Goal: Use online tool/utility: Utilize a website feature to perform a specific function

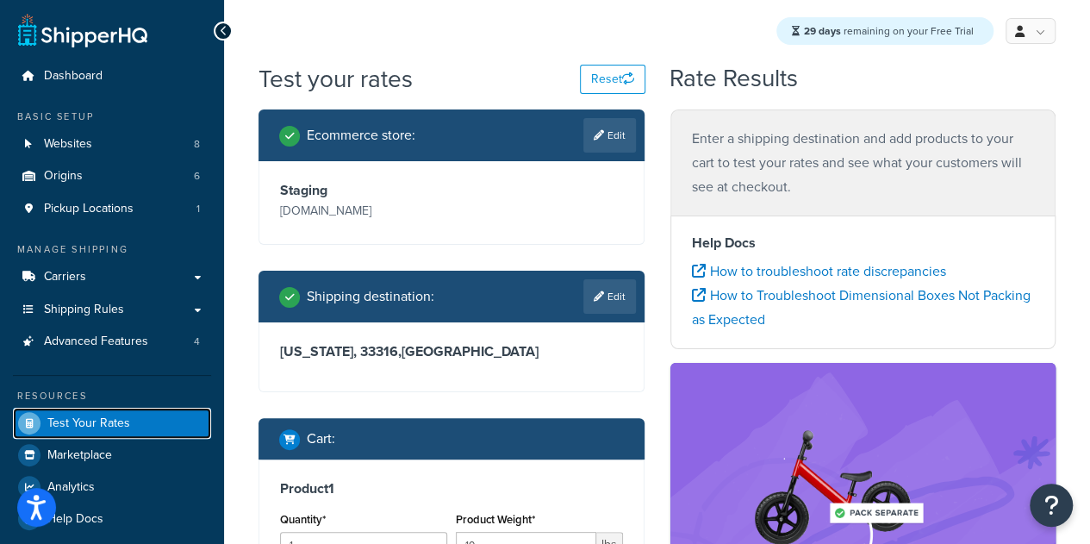
click at [104, 428] on span "Test Your Rates" at bounding box center [88, 423] width 83 height 15
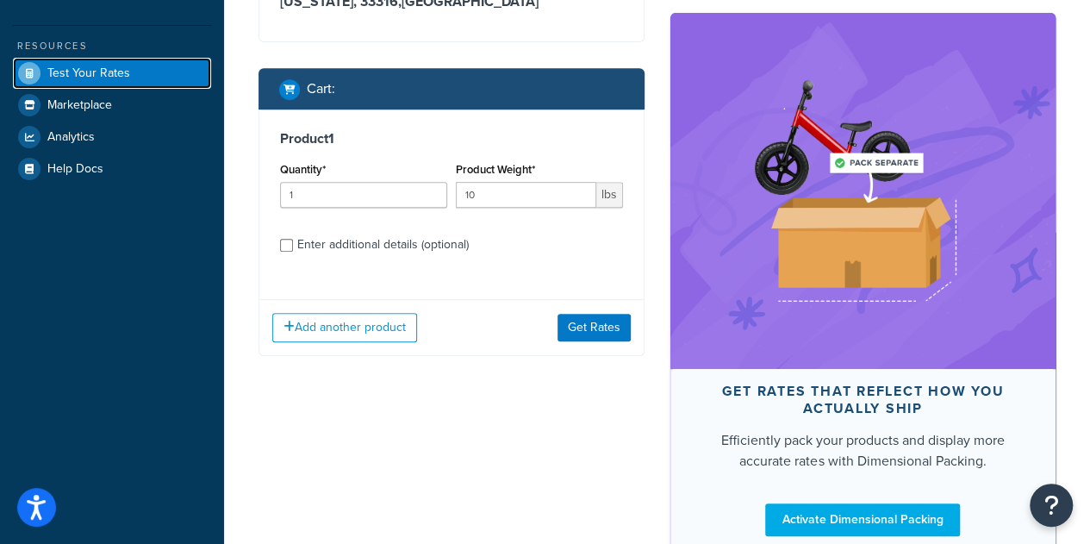
scroll to position [386, 0]
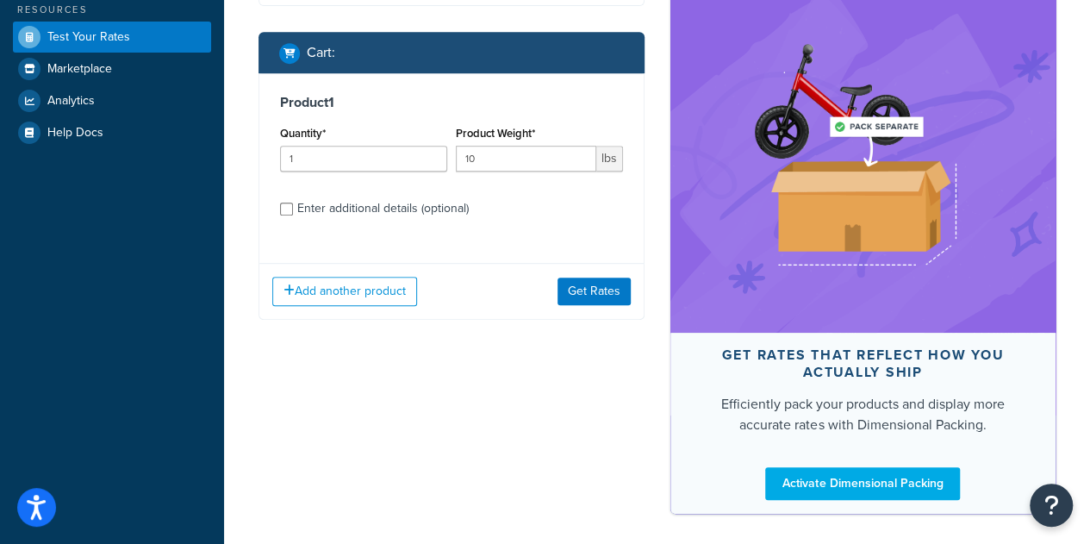
click at [398, 221] on div "Enter additional details (optional)" at bounding box center [382, 208] width 171 height 24
click at [293, 215] on input "Enter additional details (optional)" at bounding box center [286, 208] width 13 height 13
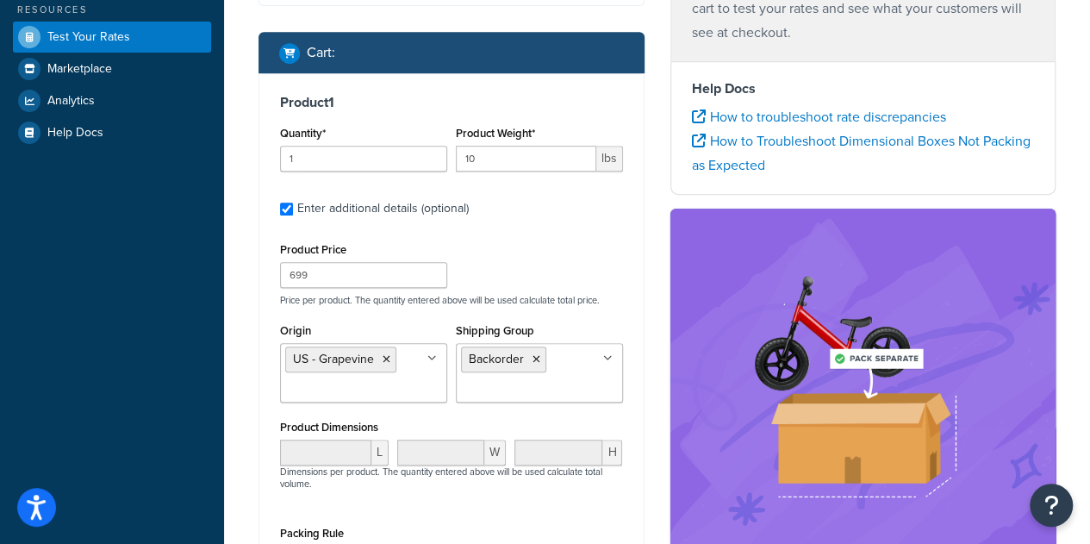
click at [305, 221] on div "Enter additional details (optional)" at bounding box center [382, 208] width 171 height 24
click at [293, 215] on input "Enter additional details (optional)" at bounding box center [286, 208] width 13 height 13
checkbox input "false"
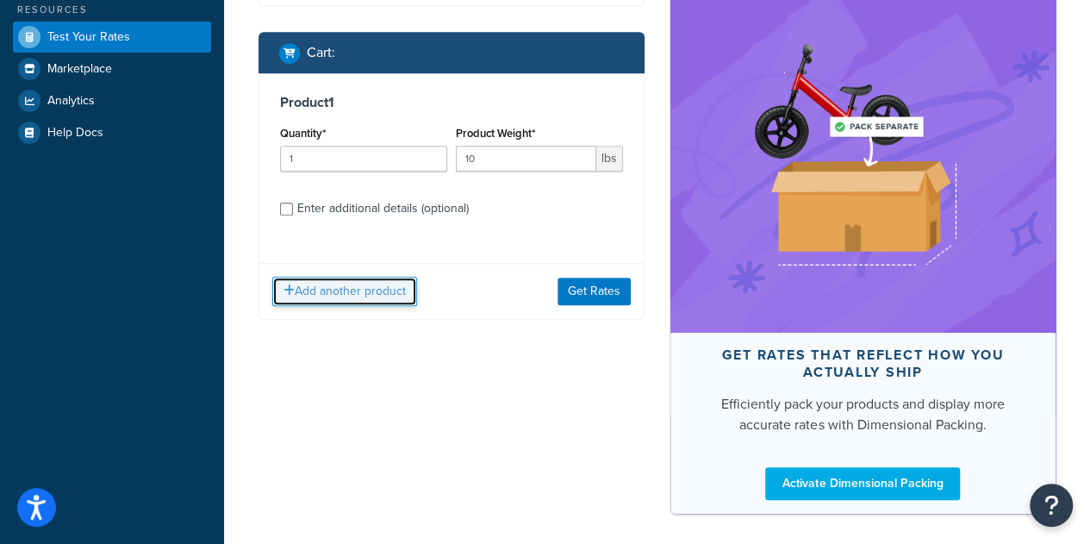
click at [383, 306] on button "Add another product" at bounding box center [344, 291] width 145 height 29
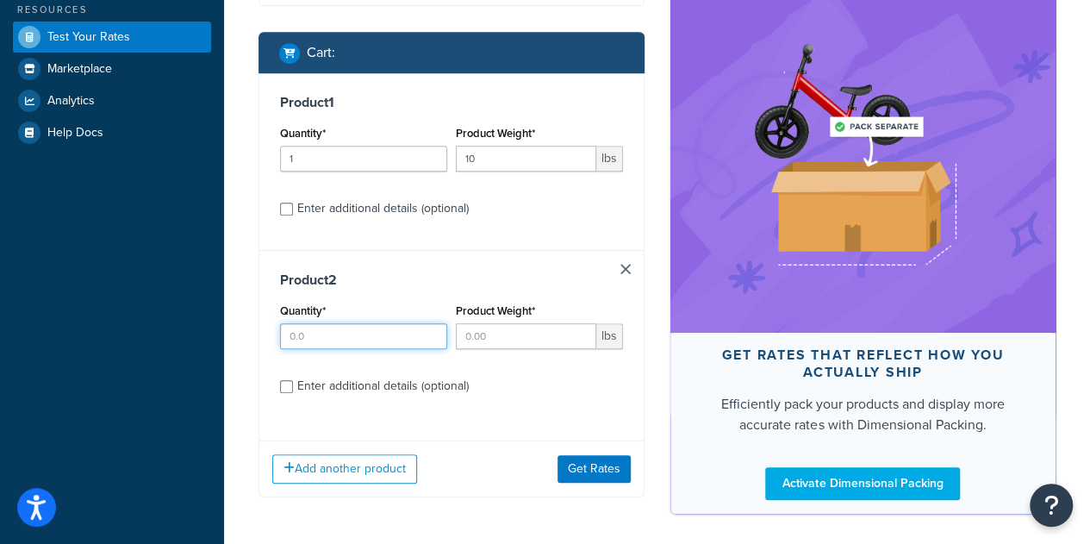
click at [353, 349] on input "Quantity*" at bounding box center [363, 336] width 167 height 26
type input "1"
click at [489, 349] on input "Product Weight*" at bounding box center [526, 336] width 140 height 26
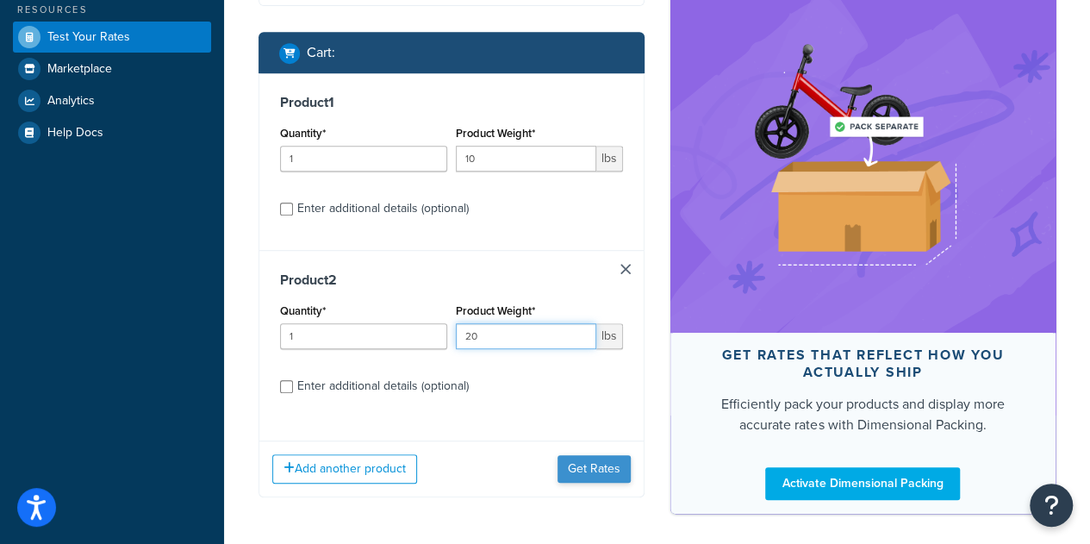
type input "20"
click at [583, 482] on button "Get Rates" at bounding box center [594, 469] width 73 height 28
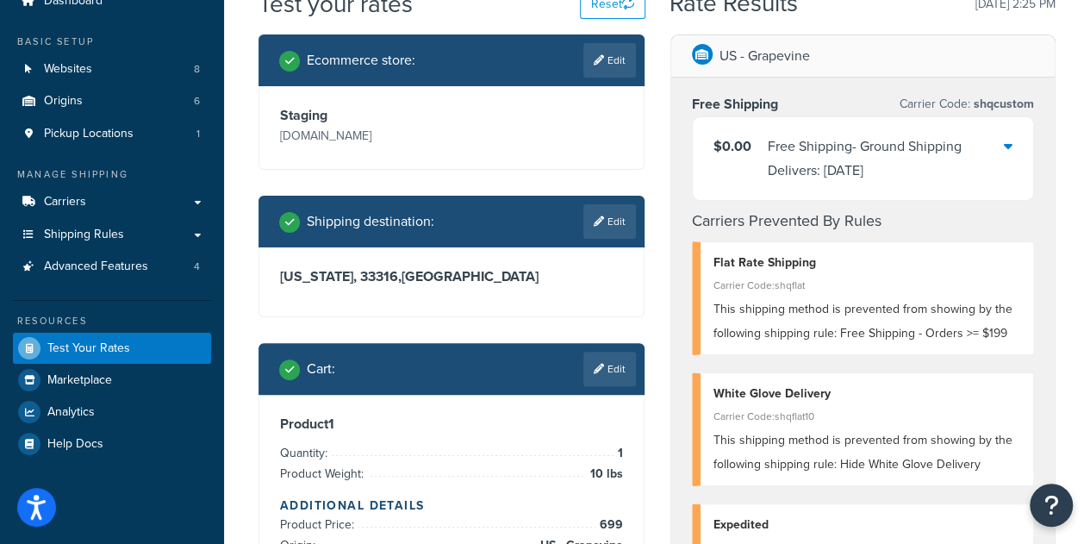
scroll to position [83, 0]
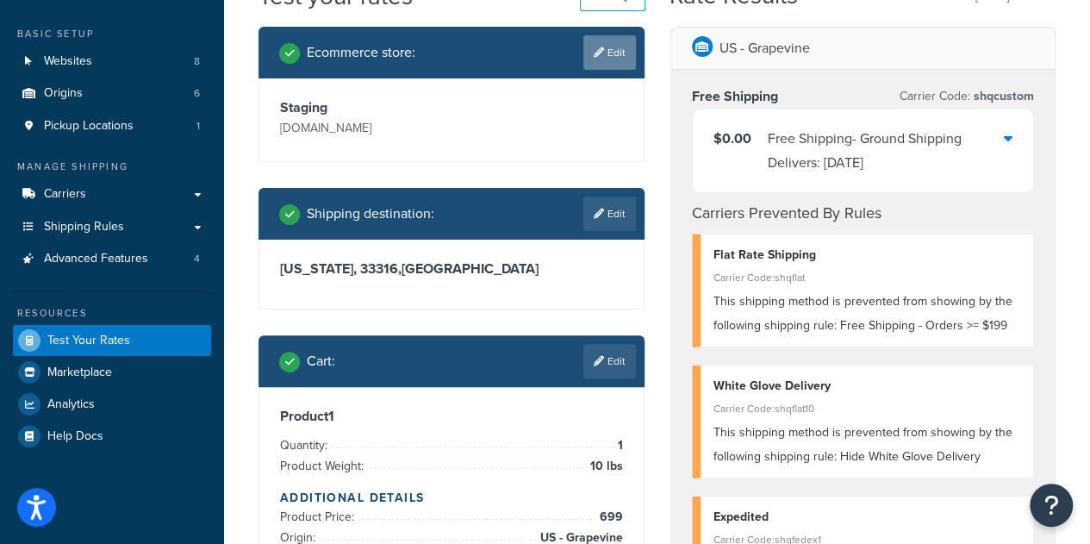
click at [603, 59] on link "Edit" at bounding box center [609, 52] width 53 height 34
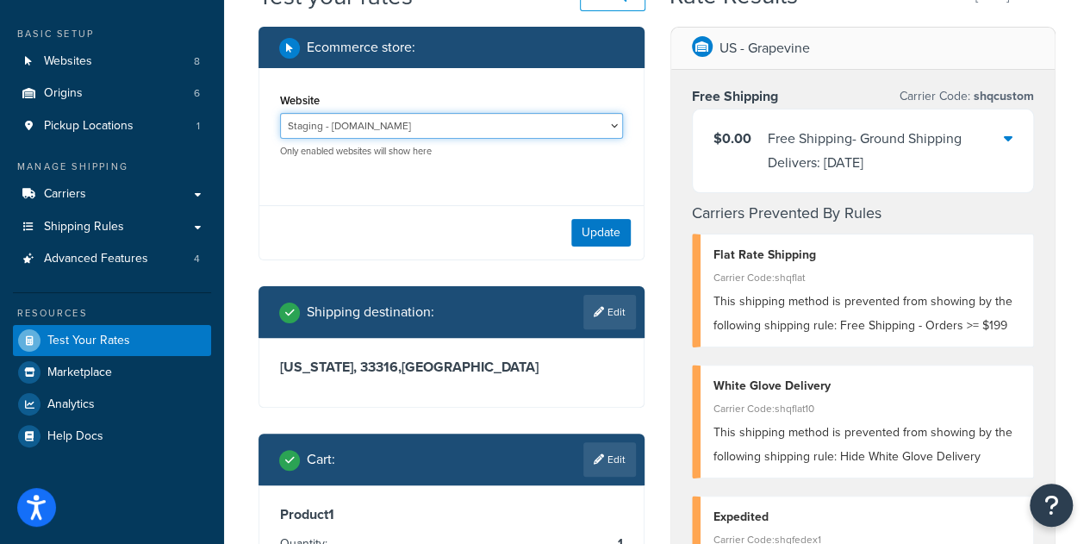
click at [479, 125] on select "B2B-Development - https://solobrands--dev1.sandbox.my.salesforce.com/ B2B-QA - …" at bounding box center [451, 126] width 343 height 26
select select "089296fdde8b1e17cae683bfeecfdad3"
click at [280, 113] on select "B2B-Development - https://solobrands--dev1.sandbox.my.salesforce.com/ B2B-QA - …" at bounding box center [451, 126] width 343 height 26
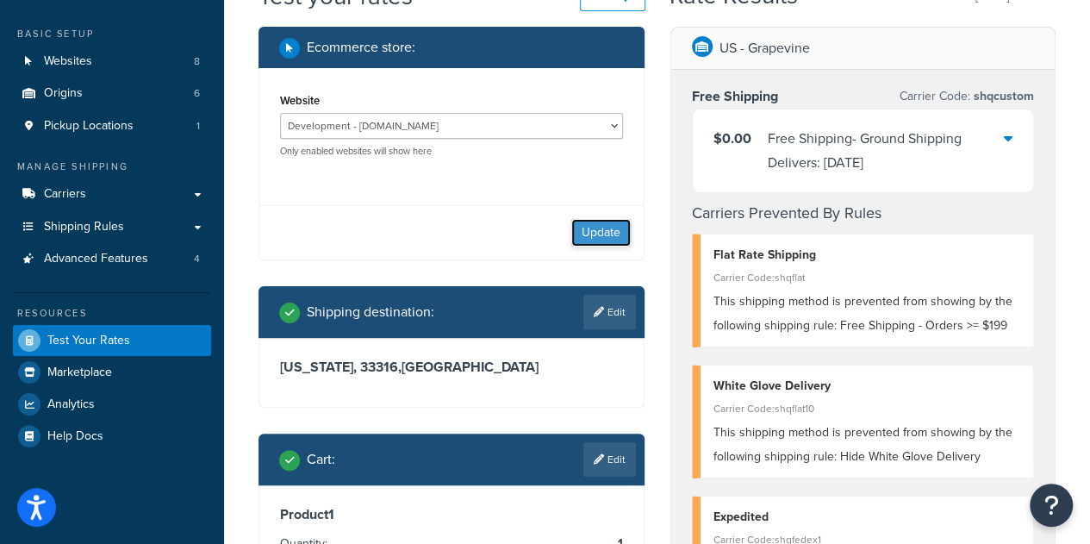
click at [589, 227] on button "Update" at bounding box center [600, 233] width 59 height 28
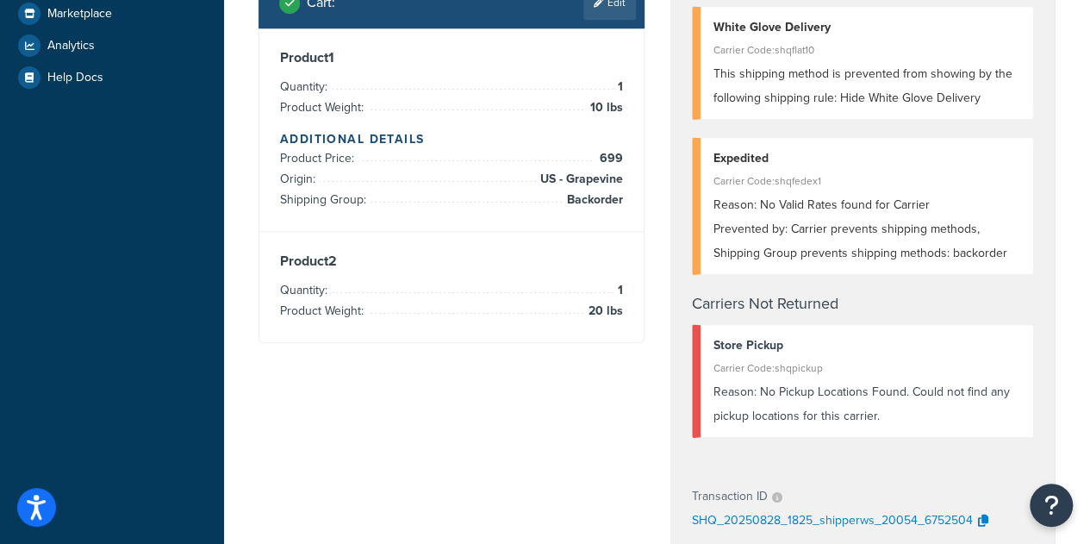
scroll to position [286, 0]
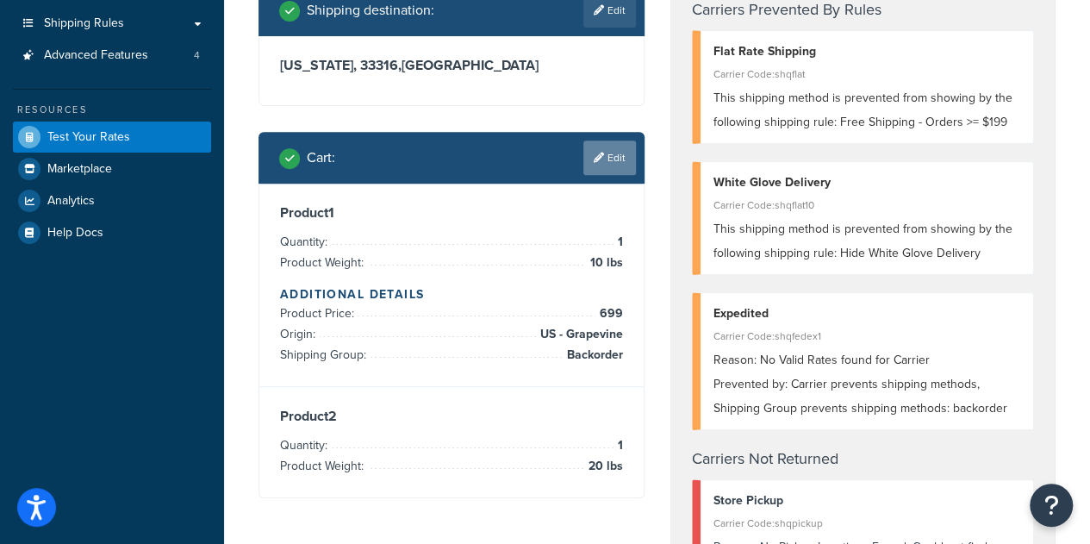
click at [613, 175] on link "Edit" at bounding box center [609, 157] width 53 height 34
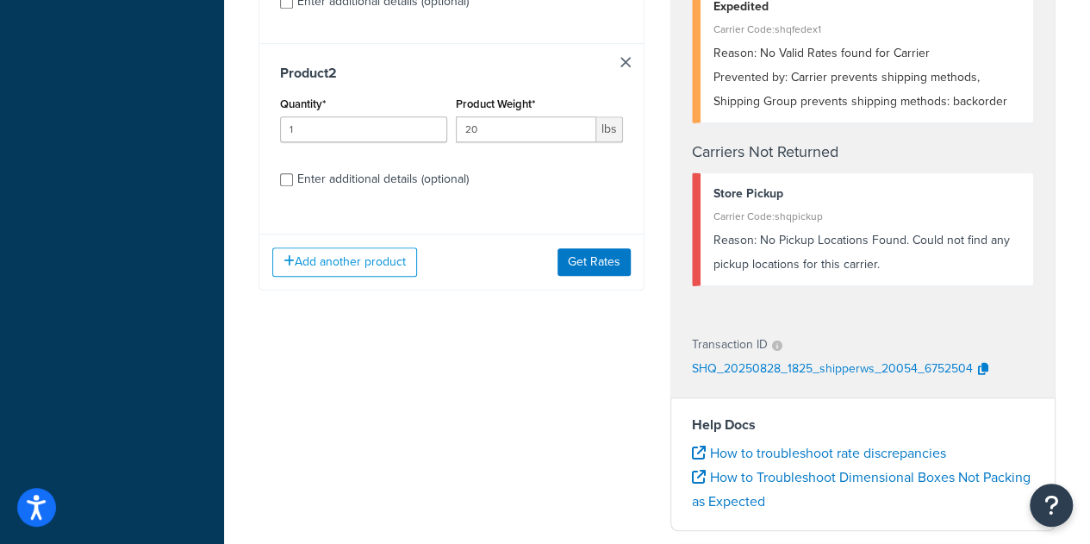
scroll to position [597, 0]
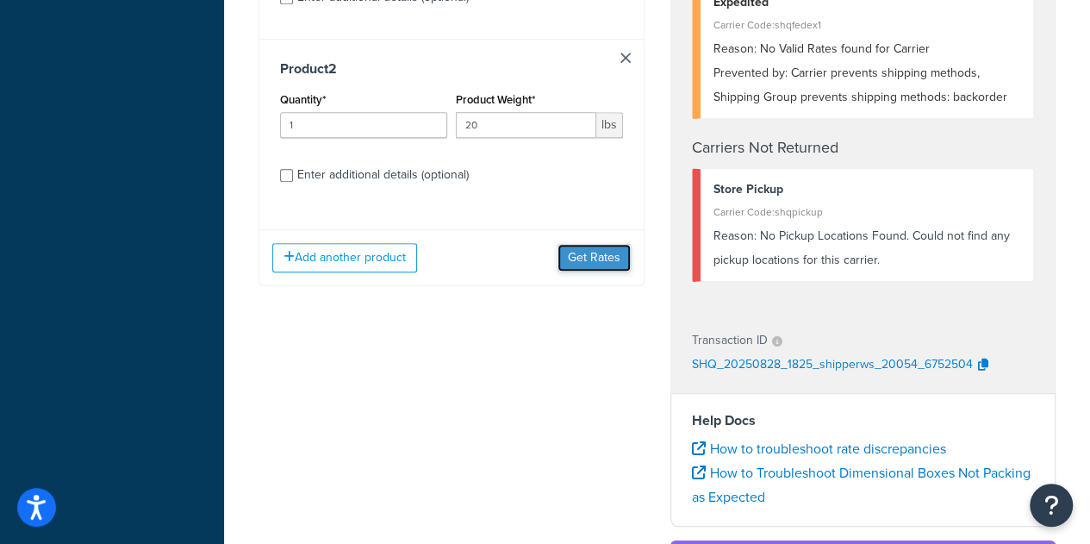
click at [611, 271] on button "Get Rates" at bounding box center [594, 258] width 73 height 28
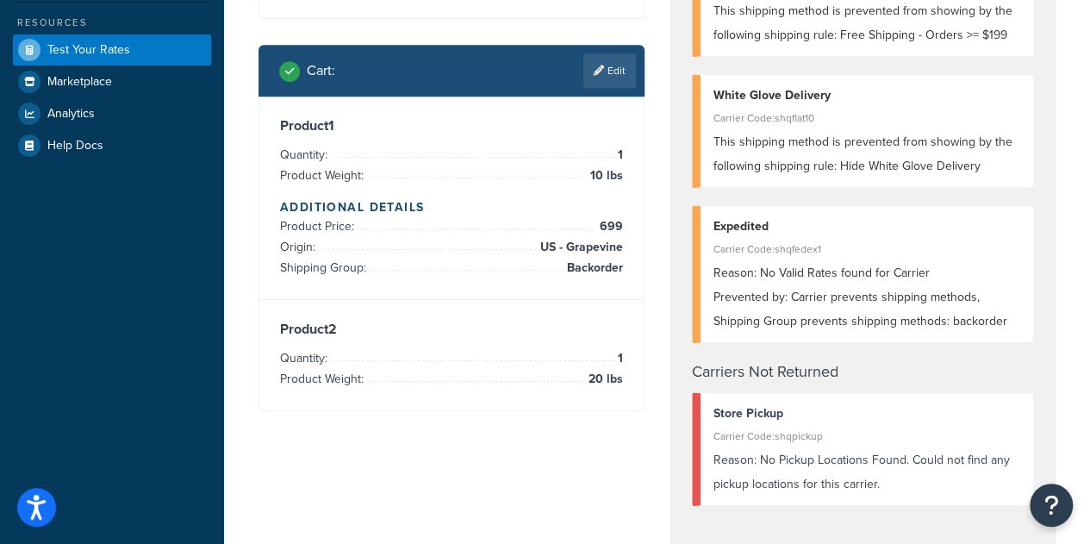
scroll to position [381, 0]
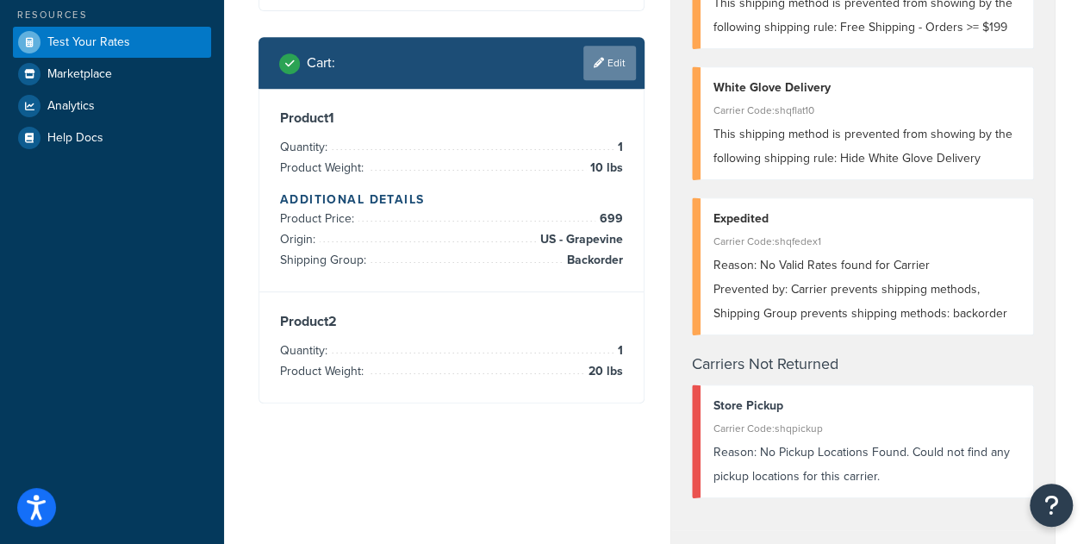
click at [612, 73] on link "Edit" at bounding box center [609, 63] width 53 height 34
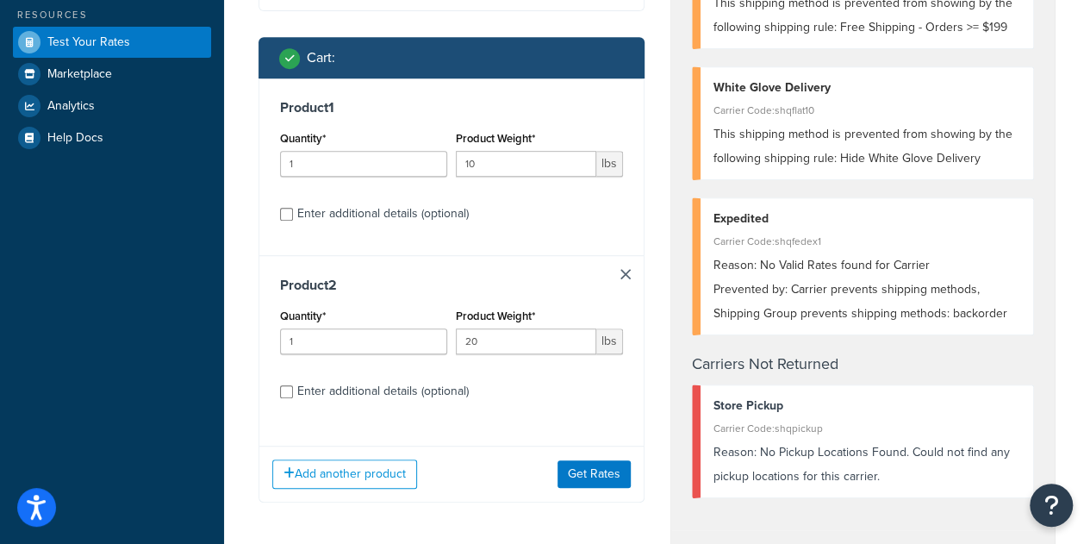
click at [377, 403] on div "Enter additional details (optional)" at bounding box center [382, 391] width 171 height 24
click at [293, 398] on input "Enter additional details (optional)" at bounding box center [286, 391] width 13 height 13
checkbox input "true"
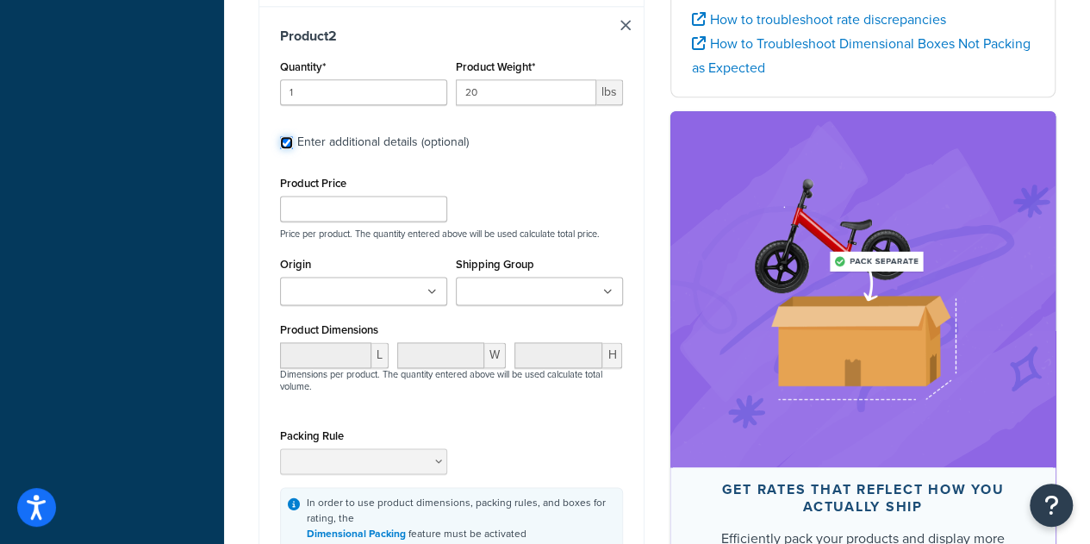
scroll to position [1051, 0]
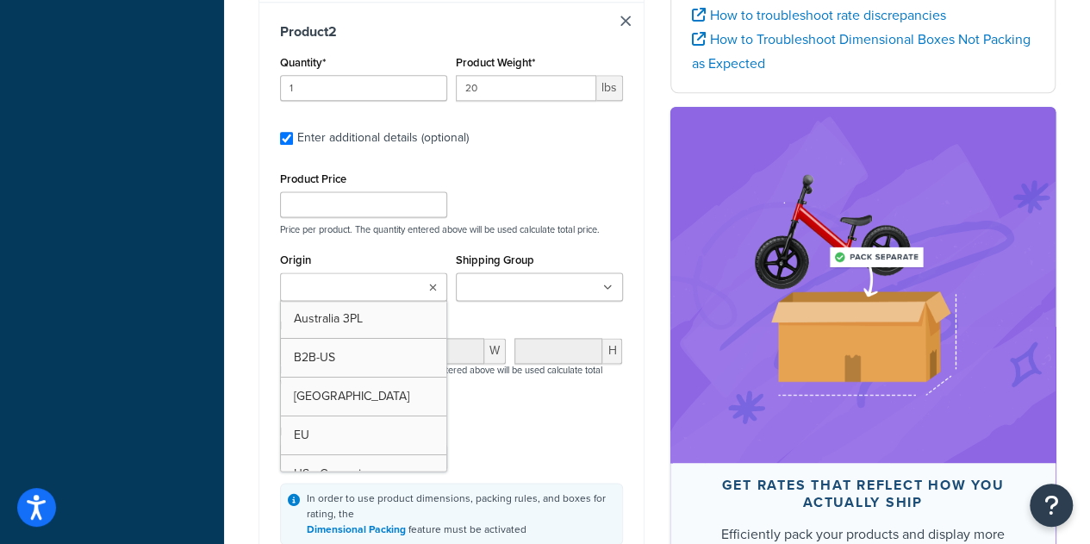
click at [396, 297] on input "Origin" at bounding box center [361, 287] width 153 height 19
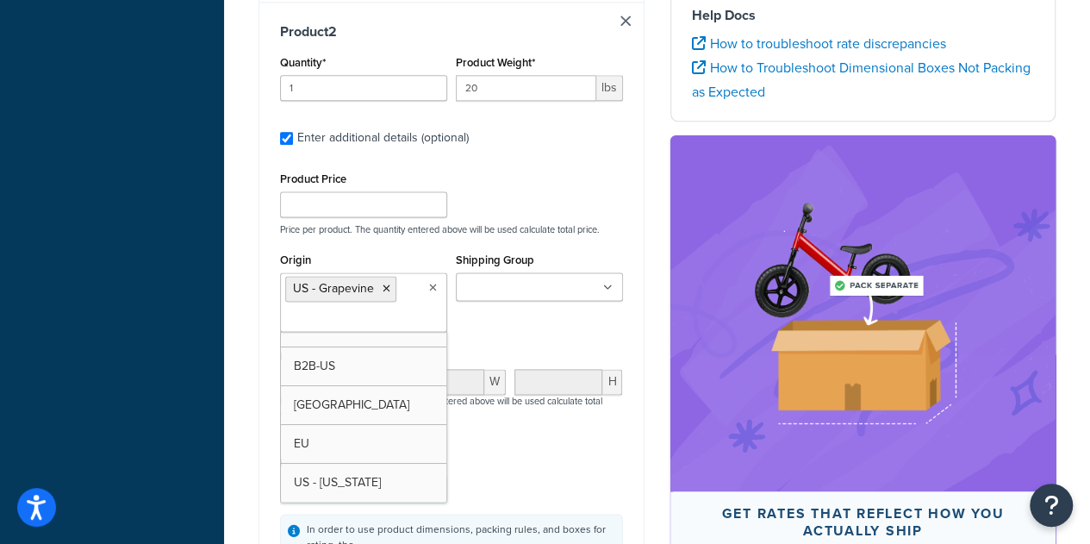
scroll to position [21, 0]
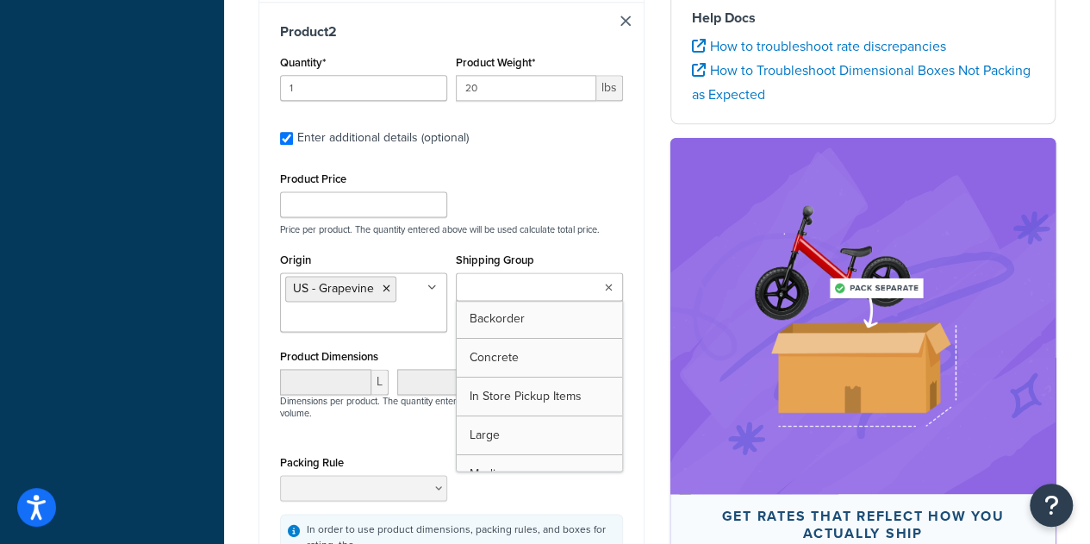
click at [519, 297] on input "Shipping Group" at bounding box center [537, 287] width 153 height 19
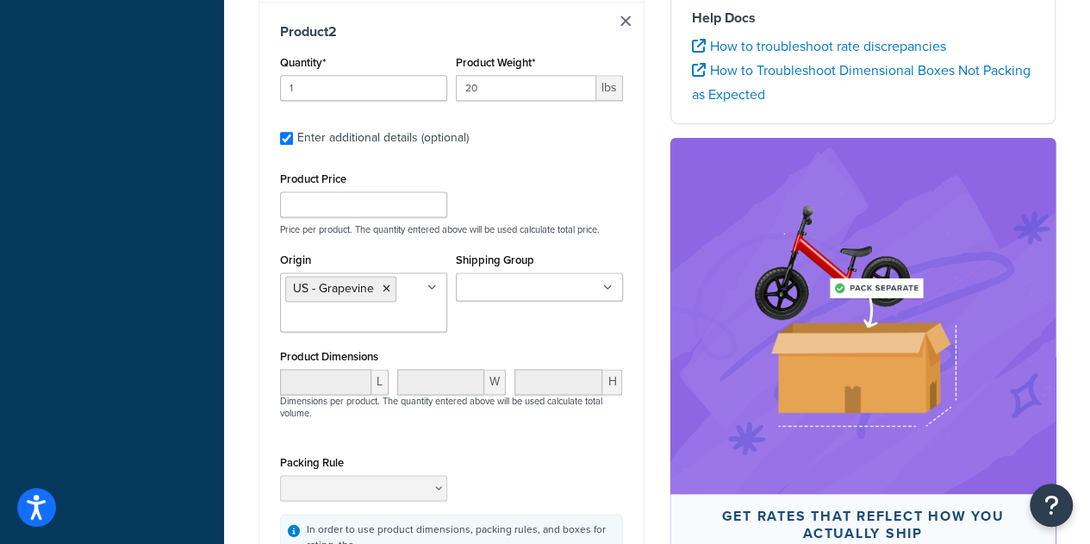
click at [590, 230] on div "Product Price Price per product. The quantity entered above will be used calcul…" at bounding box center [452, 201] width 352 height 68
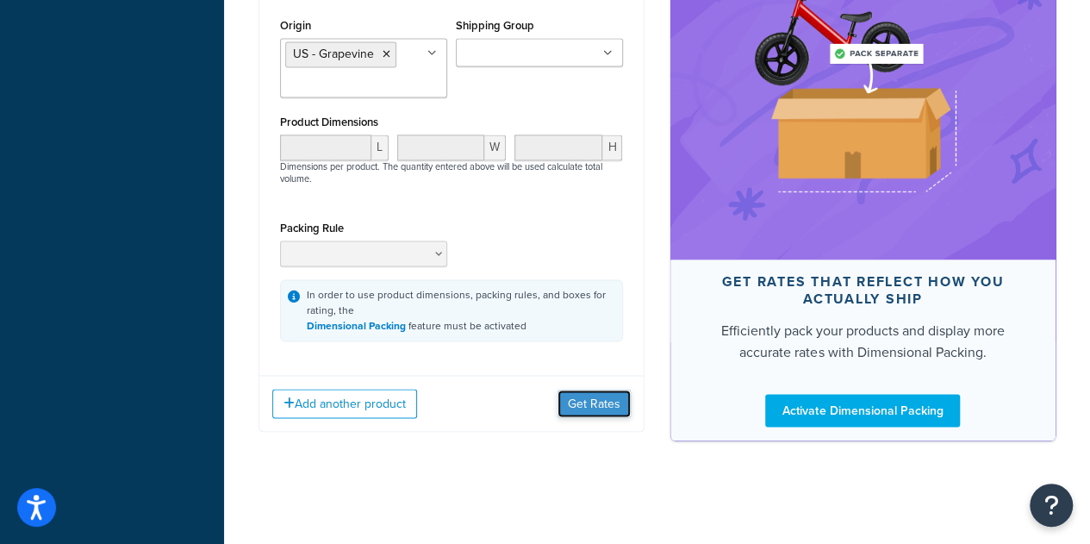
click at [592, 401] on button "Get Rates" at bounding box center [594, 403] width 73 height 28
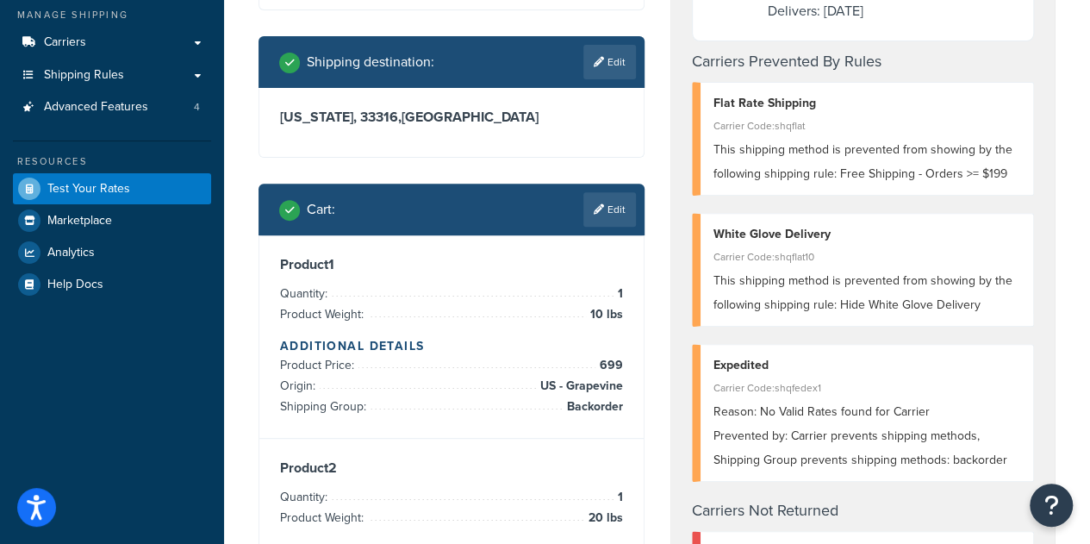
scroll to position [0, 0]
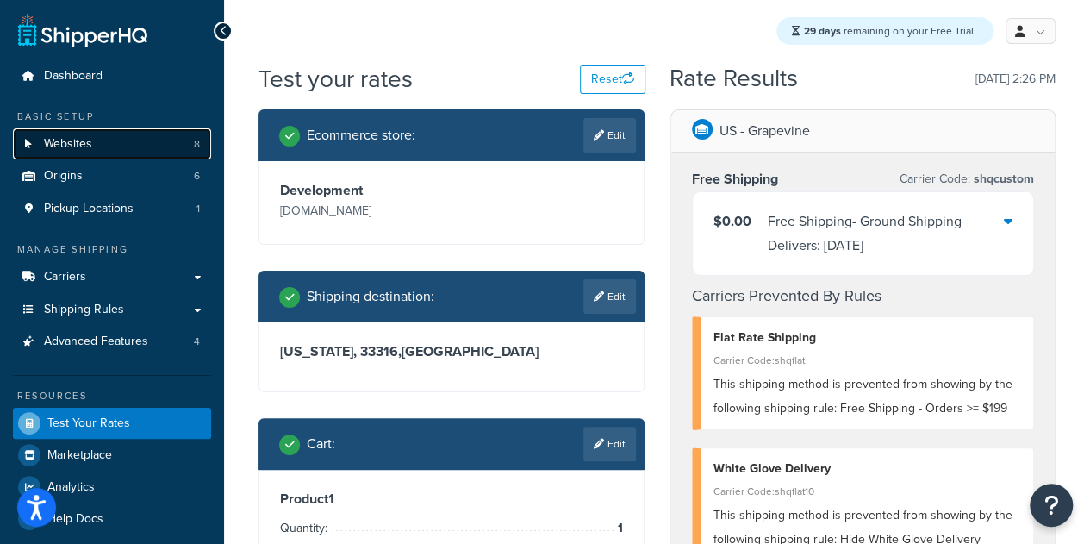
click at [116, 146] on link "Websites 8" at bounding box center [112, 144] width 198 height 32
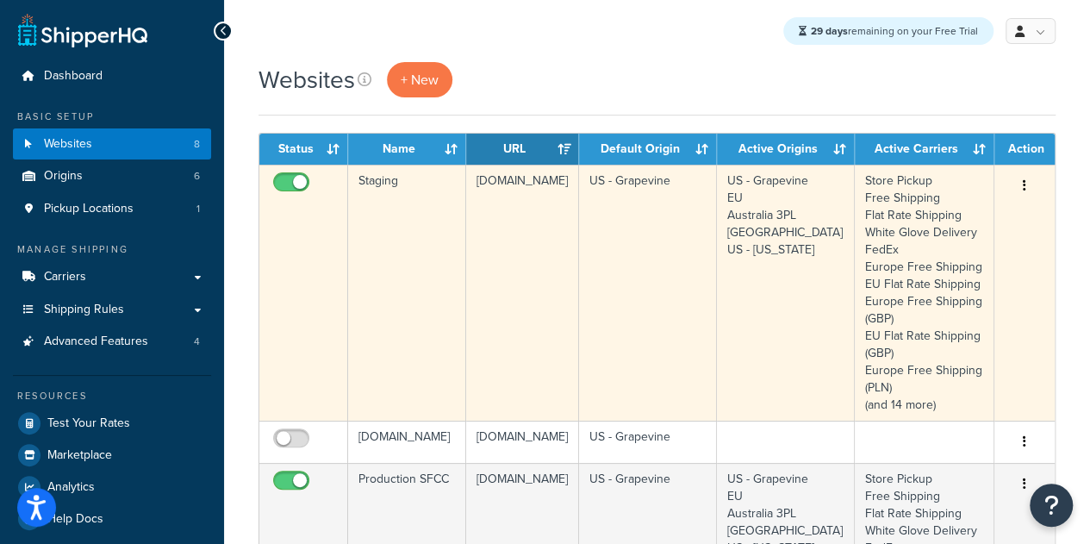
click at [1031, 177] on button "button" at bounding box center [1024, 186] width 24 height 28
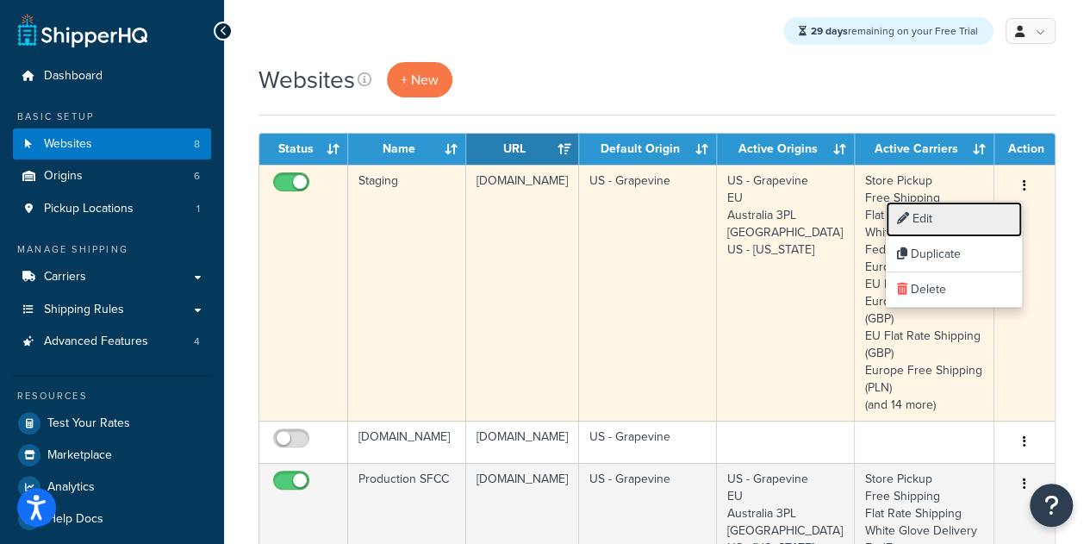
click at [949, 225] on link "Edit" at bounding box center [954, 219] width 136 height 35
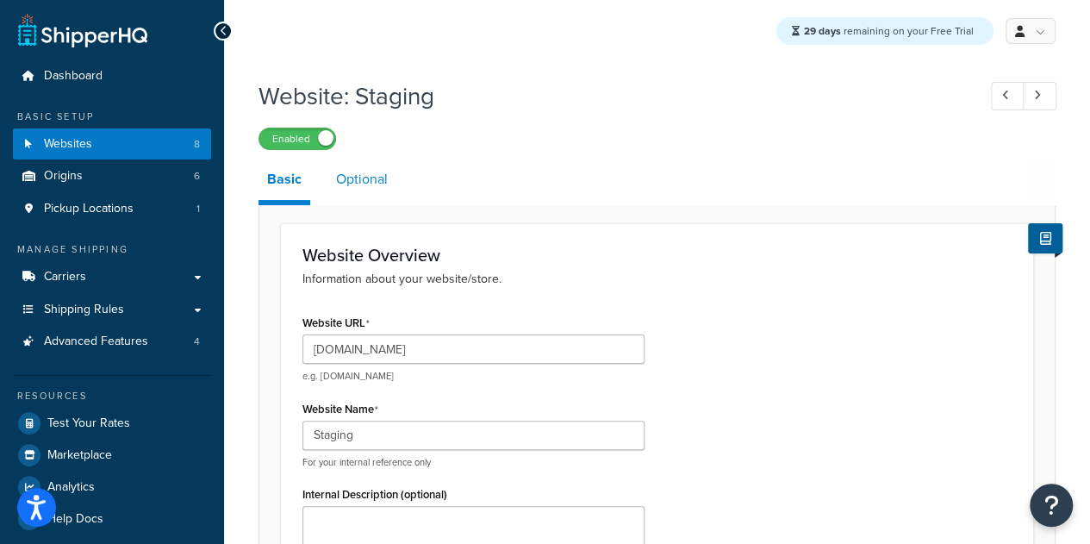
click at [353, 185] on link "Optional" at bounding box center [361, 179] width 69 height 41
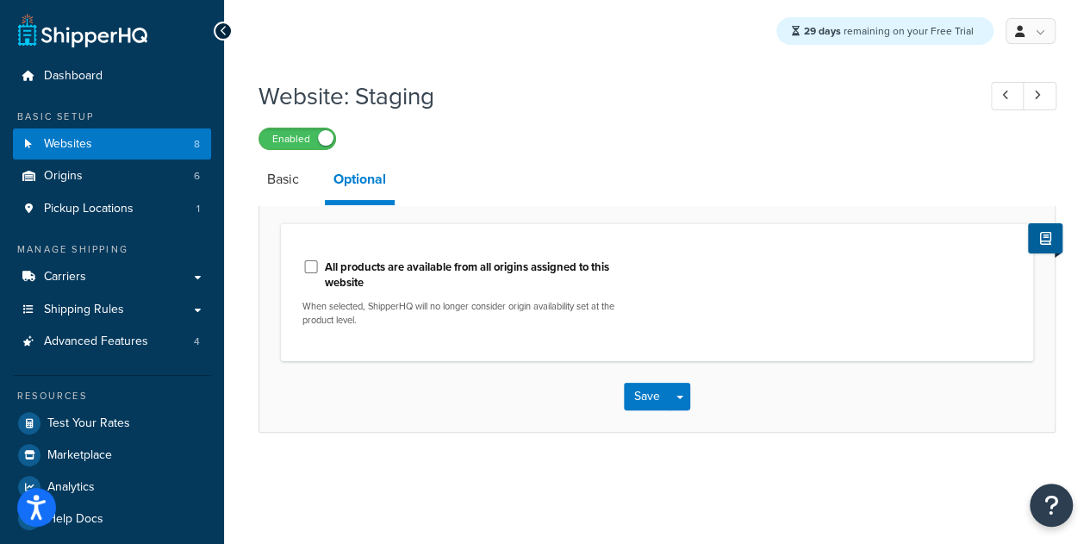
click at [484, 482] on div "29 days remaining on your Free Trial My Profile Billing Global Settings Contact…" at bounding box center [657, 278] width 866 height 556
